Goal: Information Seeking & Learning: Learn about a topic

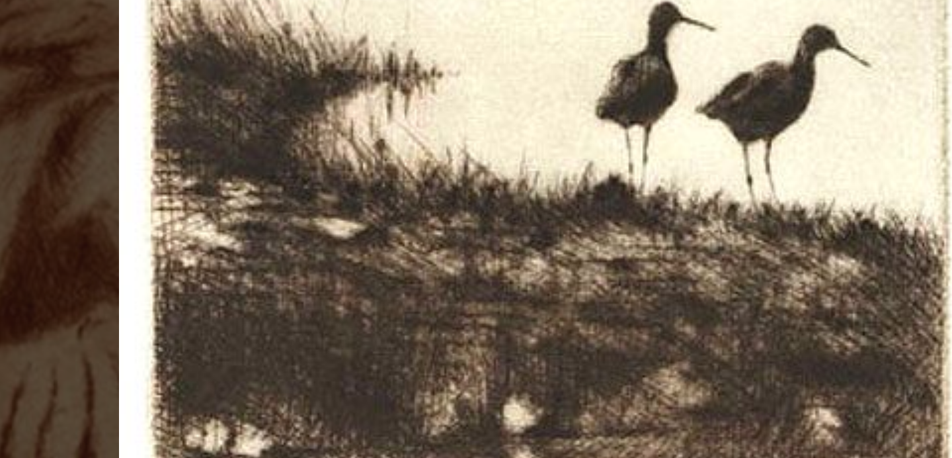
click at [323, 181] on div at bounding box center [476, 229] width 952 height 458
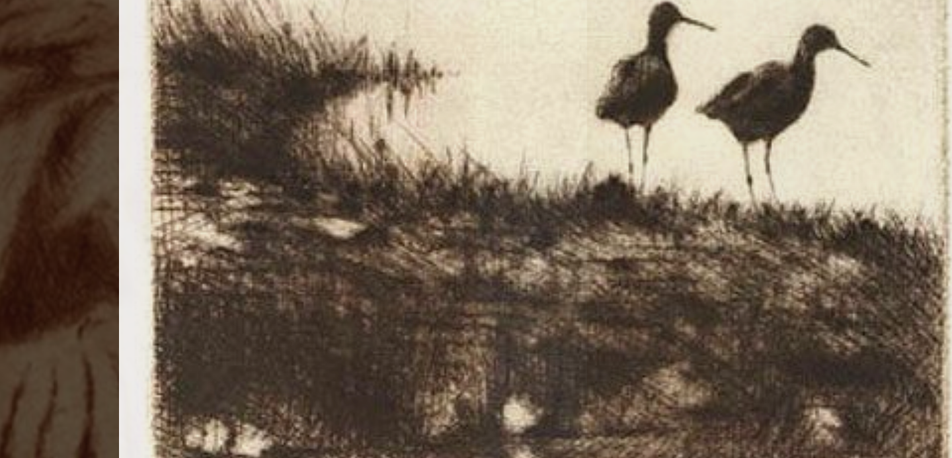
click at [323, 181] on div at bounding box center [476, 229] width 952 height 458
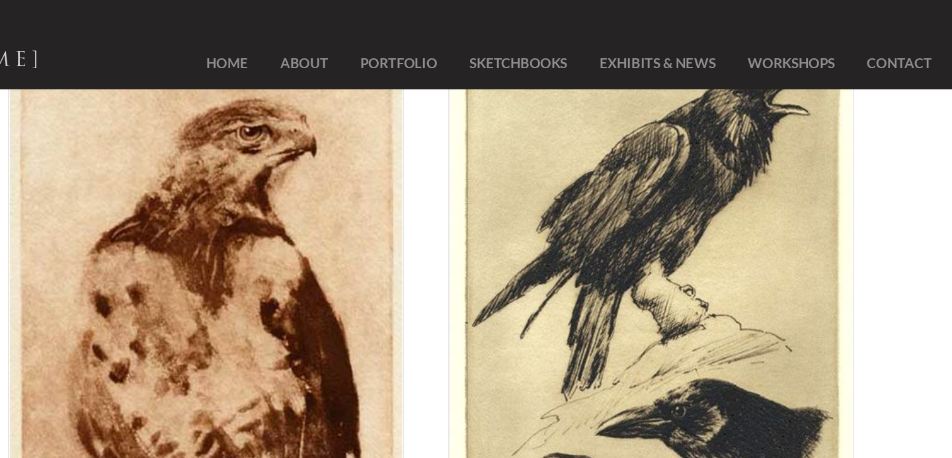
scroll to position [1610, 0]
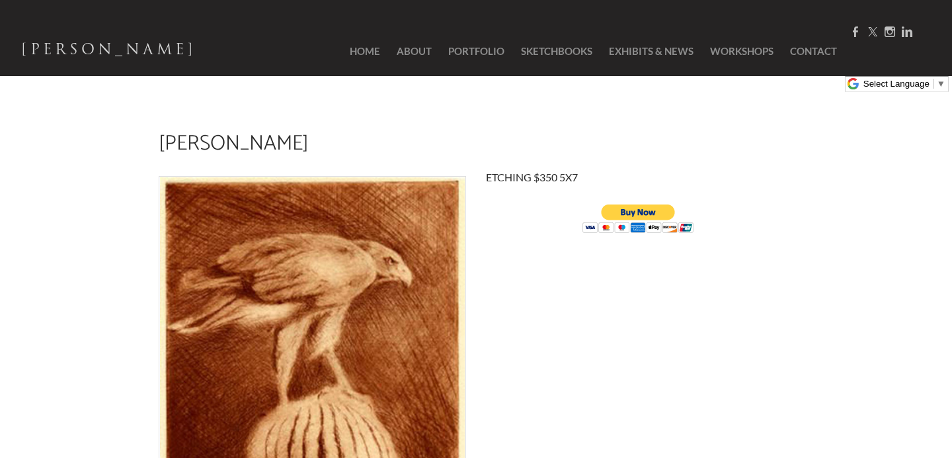
scroll to position [8, 0]
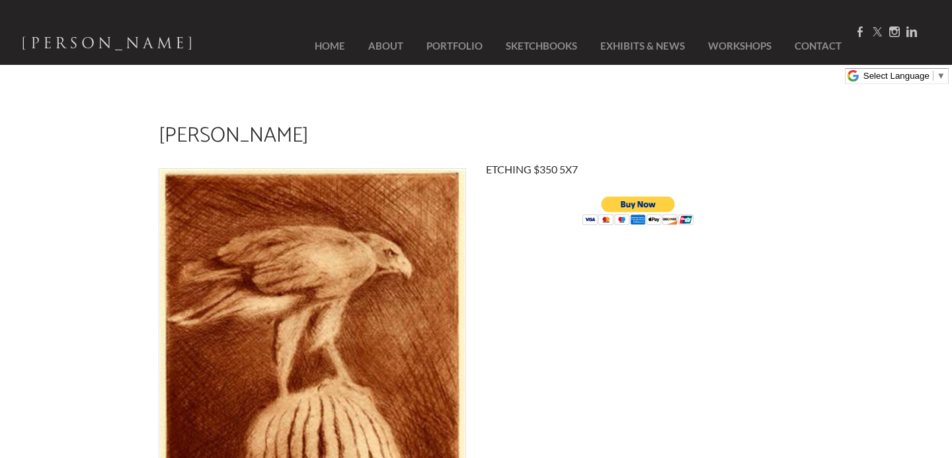
click at [140, 331] on div "harris Hawk ETCHING $350 5X7" at bounding box center [476, 332] width 952 height 488
click at [467, 364] on td at bounding box center [312, 350] width 327 height 378
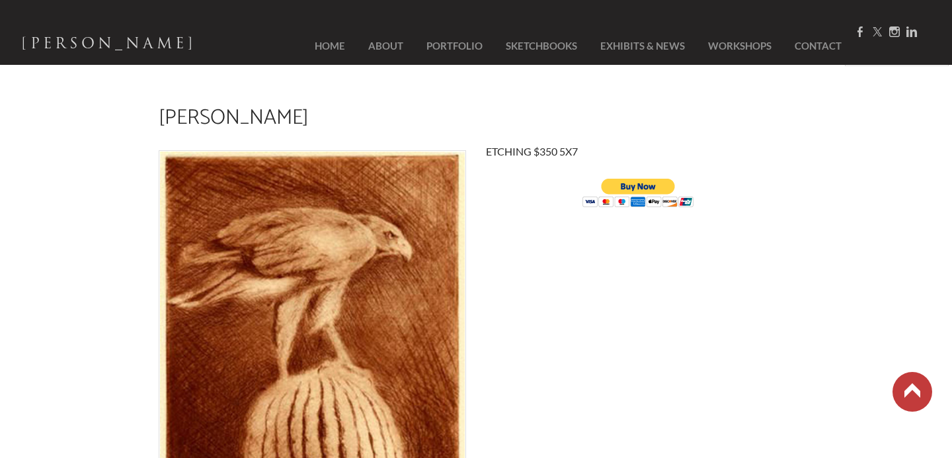
scroll to position [0, 0]
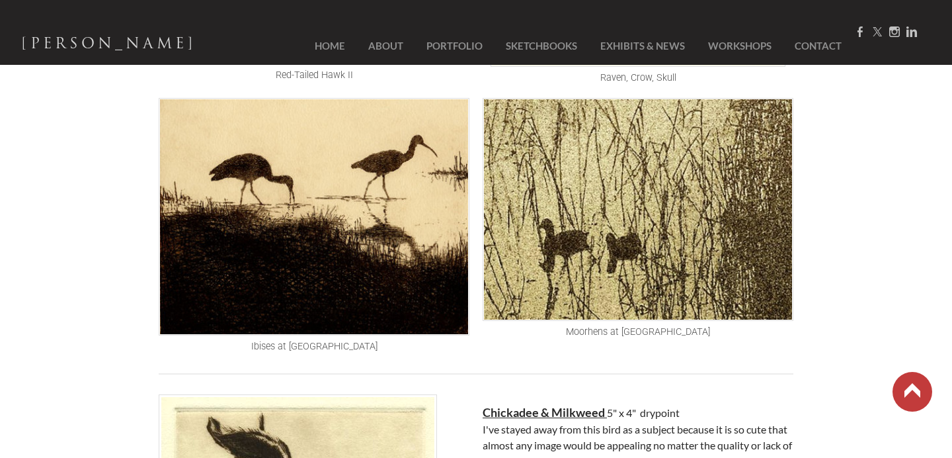
scroll to position [1989, 0]
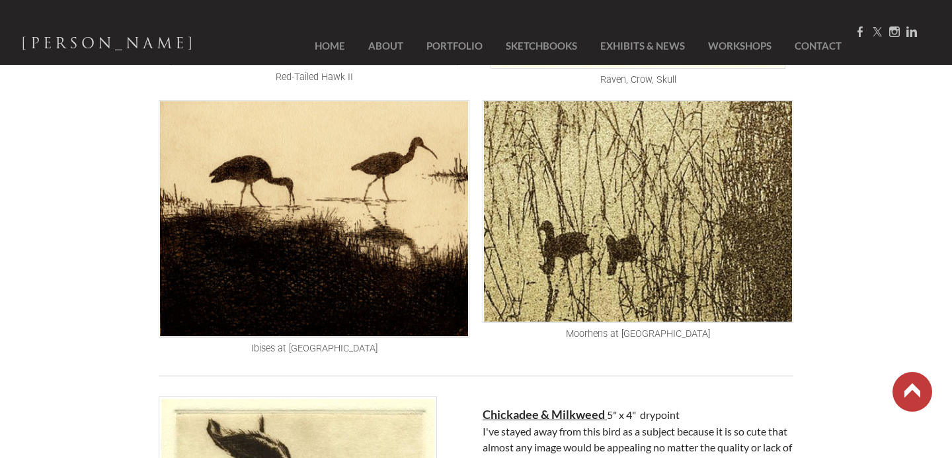
click at [913, 385] on link at bounding box center [913, 392] width 40 height 40
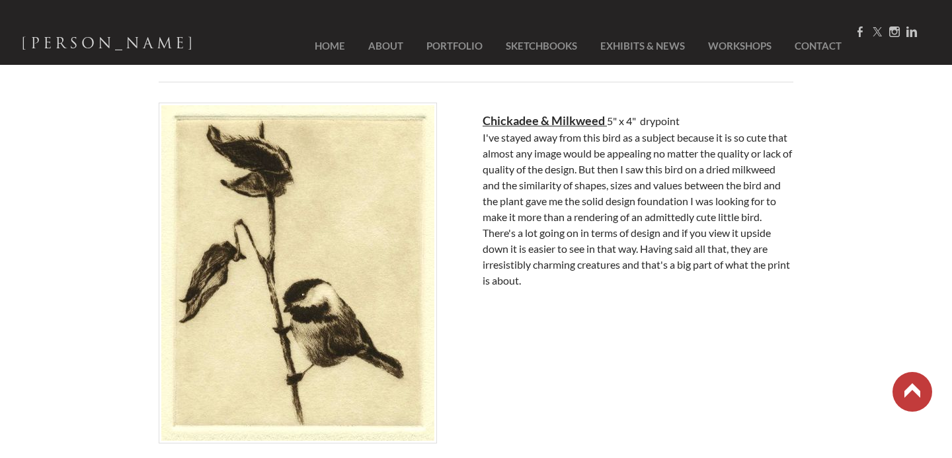
scroll to position [2298, 0]
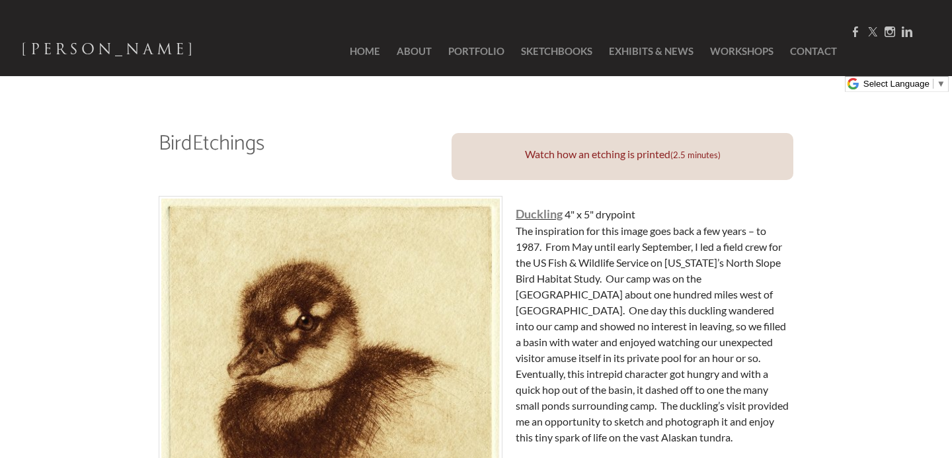
click at [627, 158] on font "Watch how an etching is printed" at bounding box center [597, 153] width 145 height 13
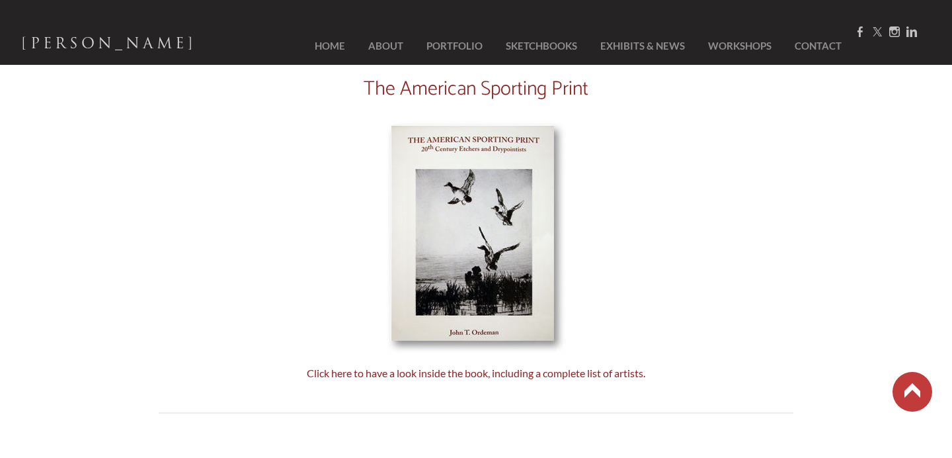
scroll to position [513, 0]
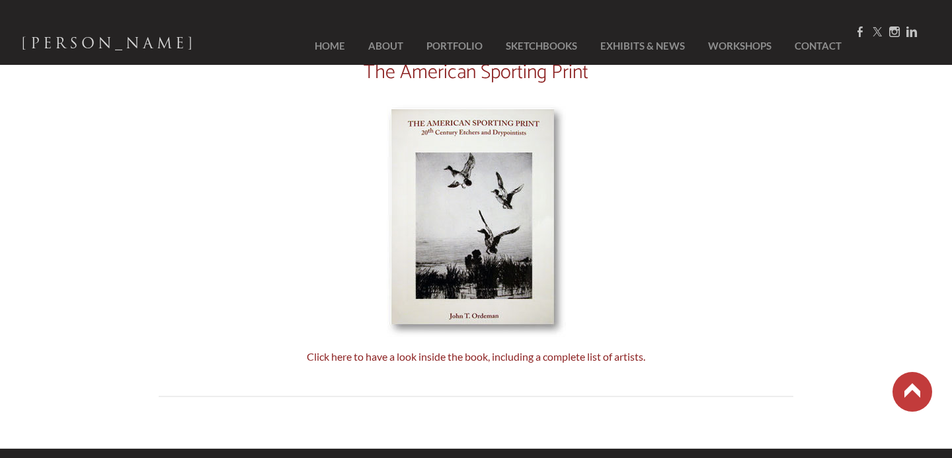
click at [335, 357] on link "Click here to have a look inside the book, including a complete list of artists." at bounding box center [476, 356] width 339 height 13
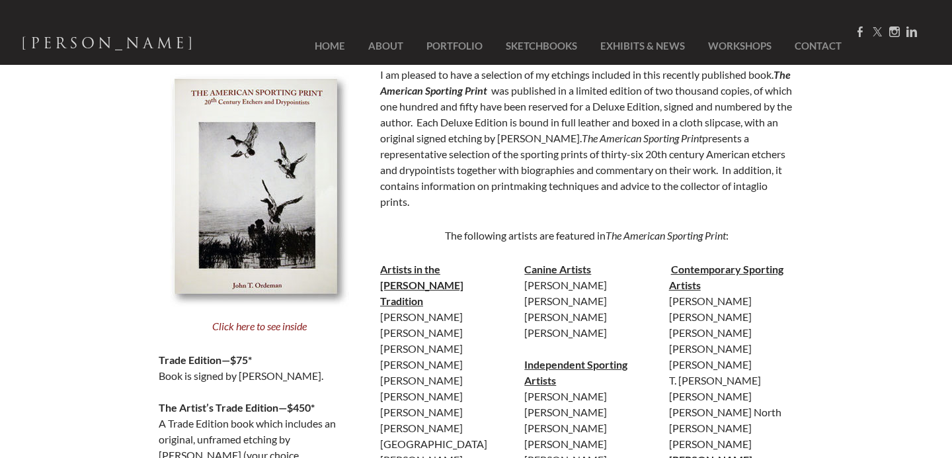
scroll to position [138, 0]
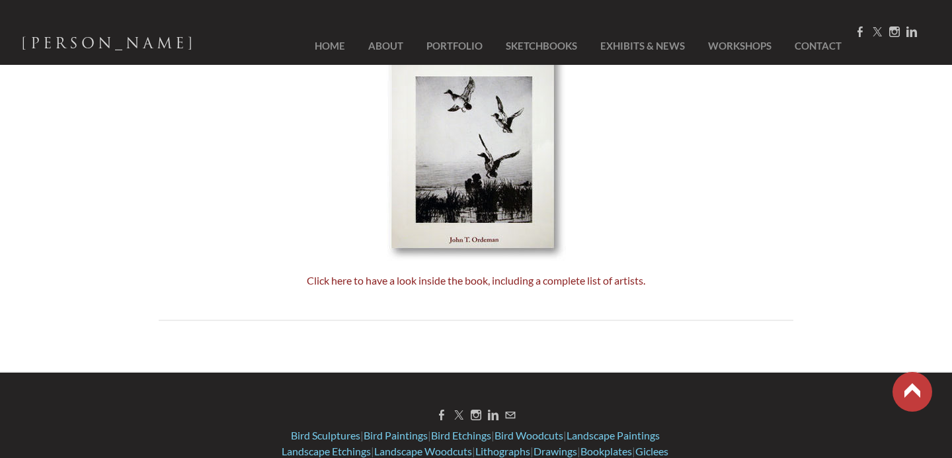
scroll to position [513, 0]
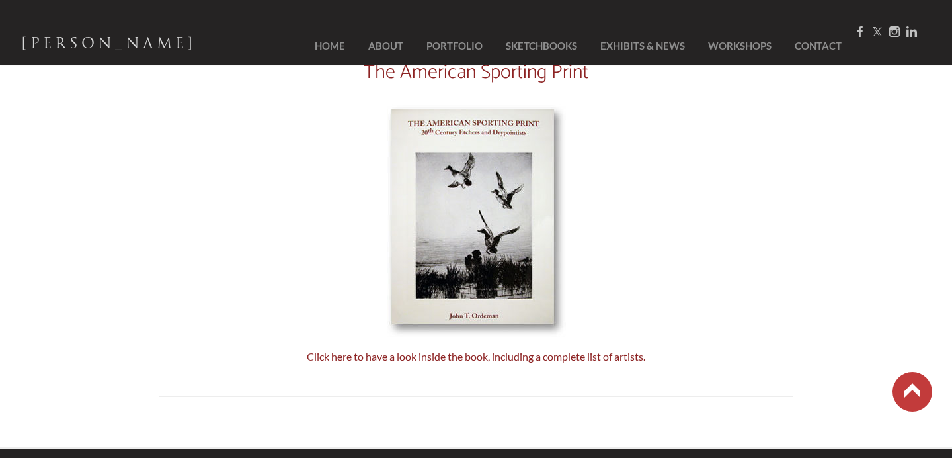
click at [454, 281] on img at bounding box center [476, 220] width 179 height 233
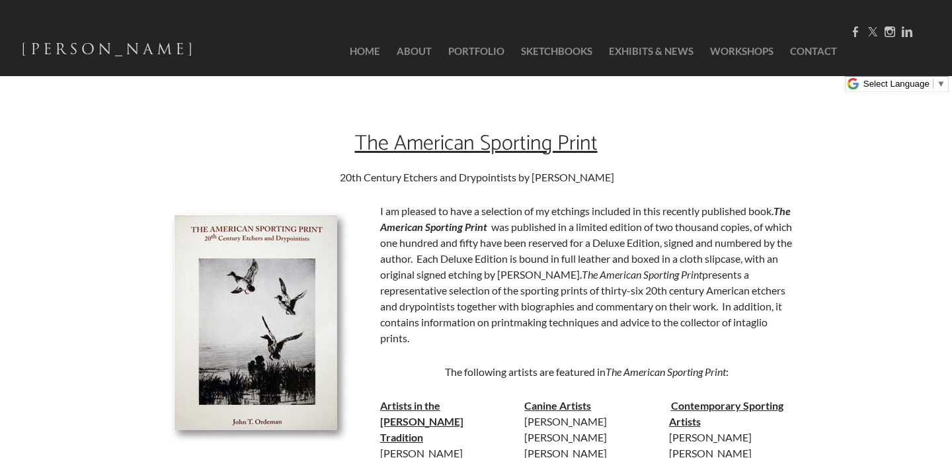
click at [284, 402] on img at bounding box center [259, 326] width 179 height 233
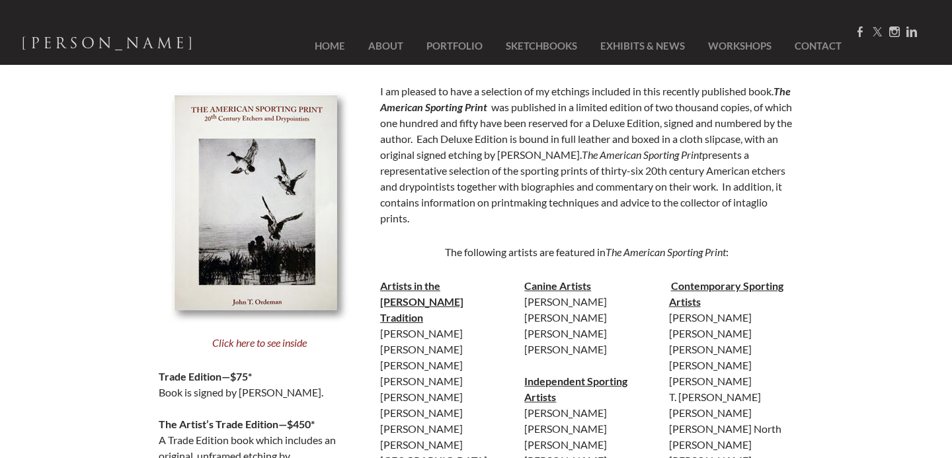
scroll to position [119, 0]
click at [263, 349] on em "Click here to see inside" at bounding box center [259, 343] width 95 height 13
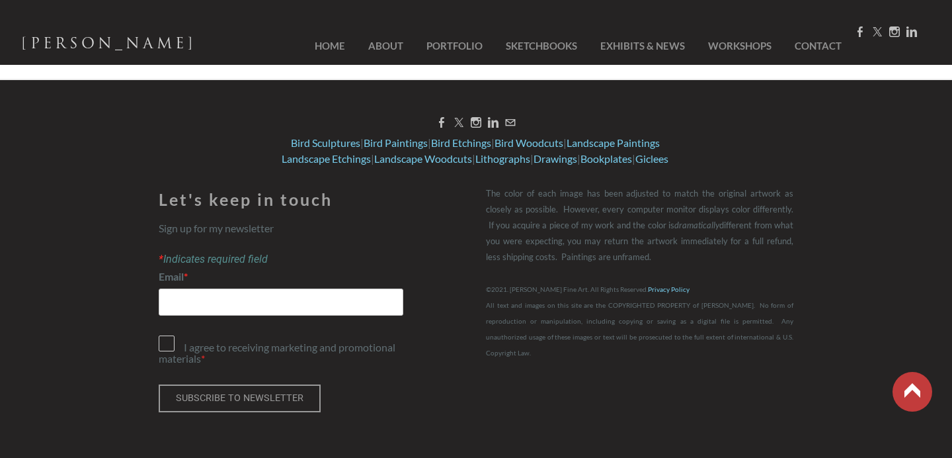
scroll to position [1246, 0]
